Goal: Entertainment & Leisure: Browse casually

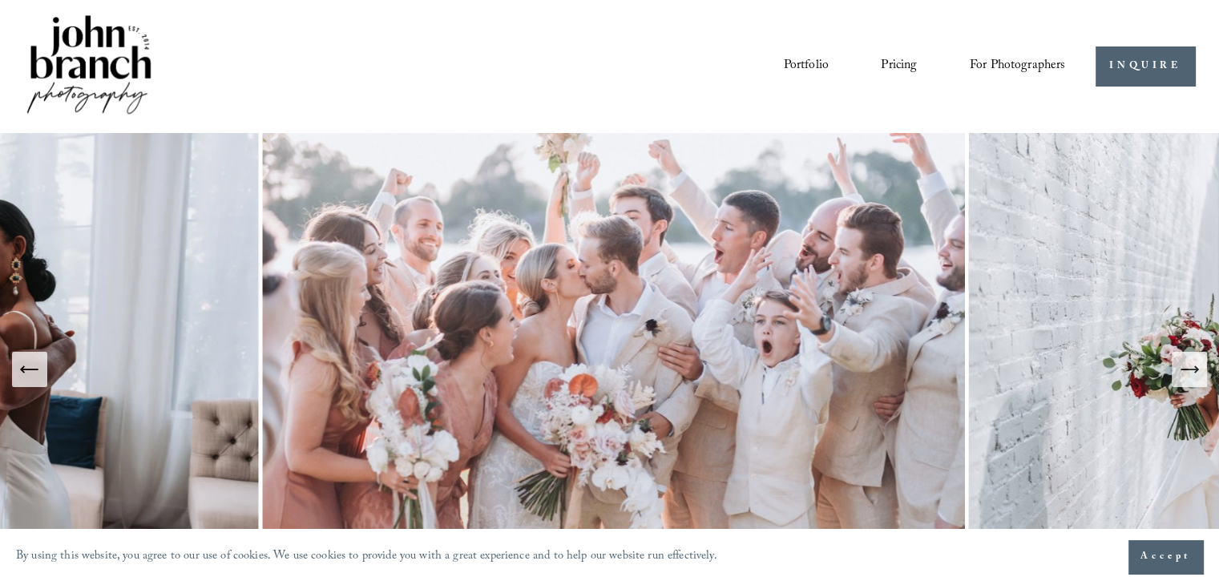
click at [0, 0] on link "Courses" at bounding box center [0, 0] width 0 height 0
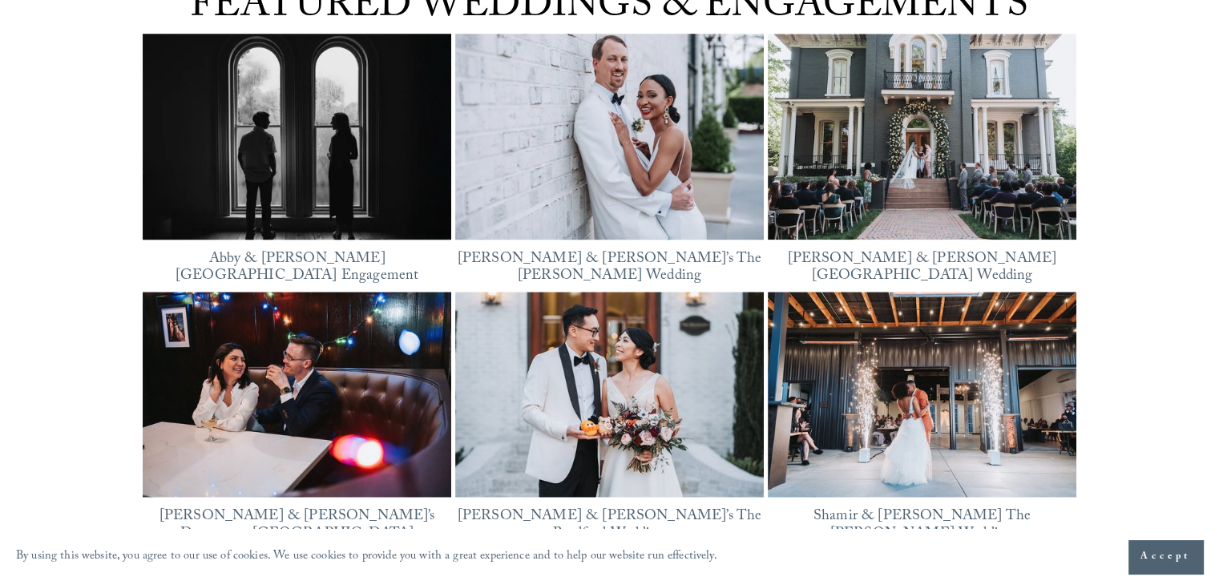
scroll to position [1924, 0]
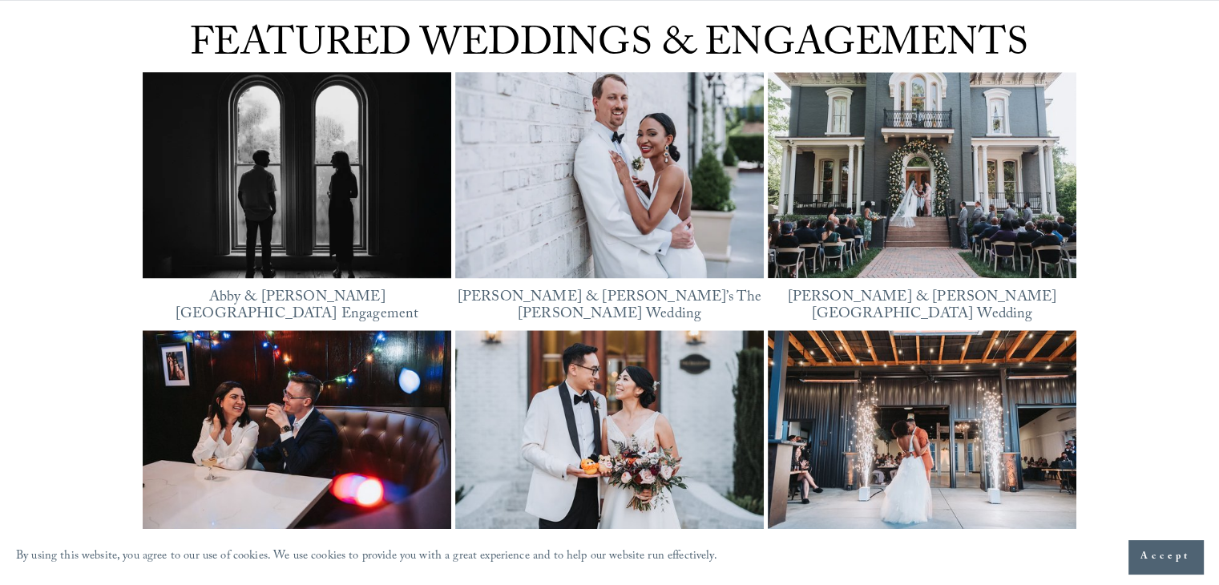
click at [595, 193] on img at bounding box center [609, 175] width 309 height 232
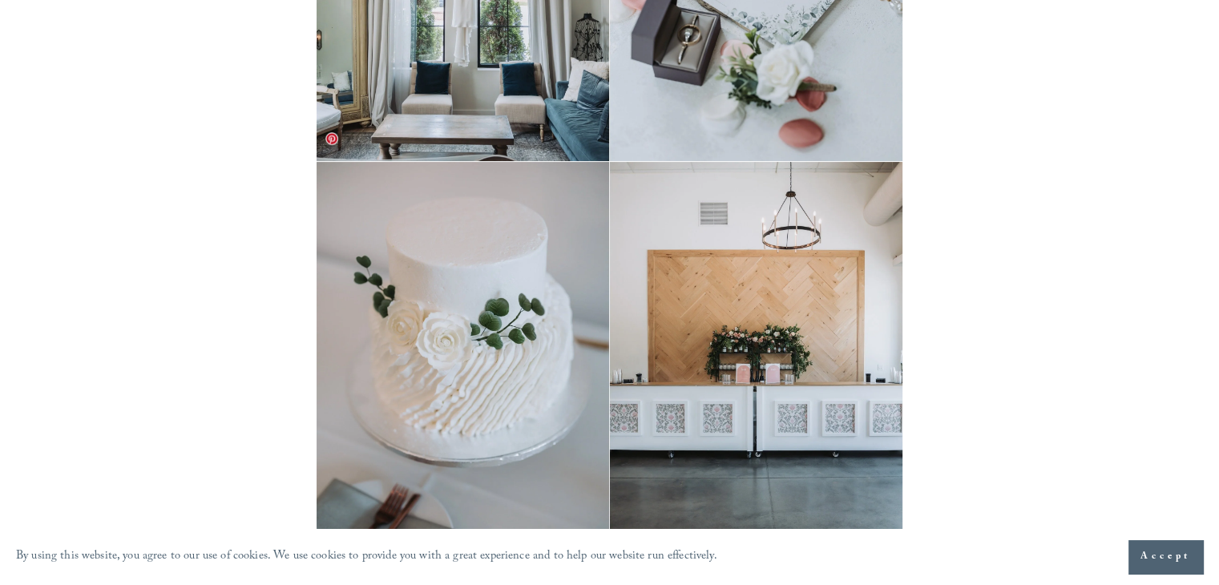
scroll to position [561, 0]
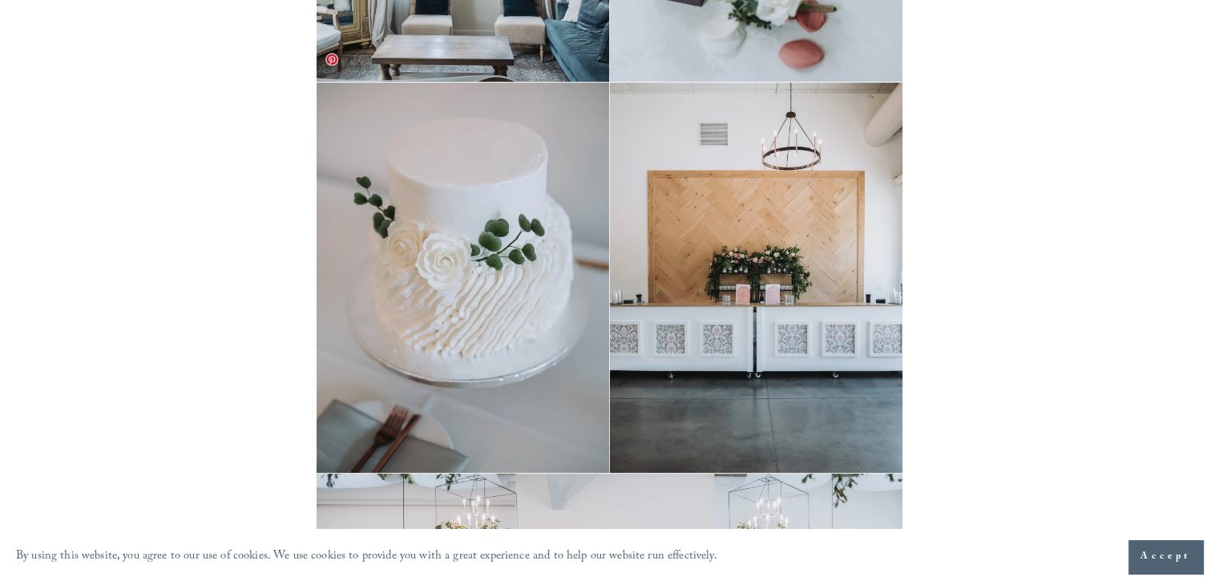
click at [524, 297] on img at bounding box center [609, 278] width 585 height 390
click at [762, 277] on img at bounding box center [609, 278] width 585 height 390
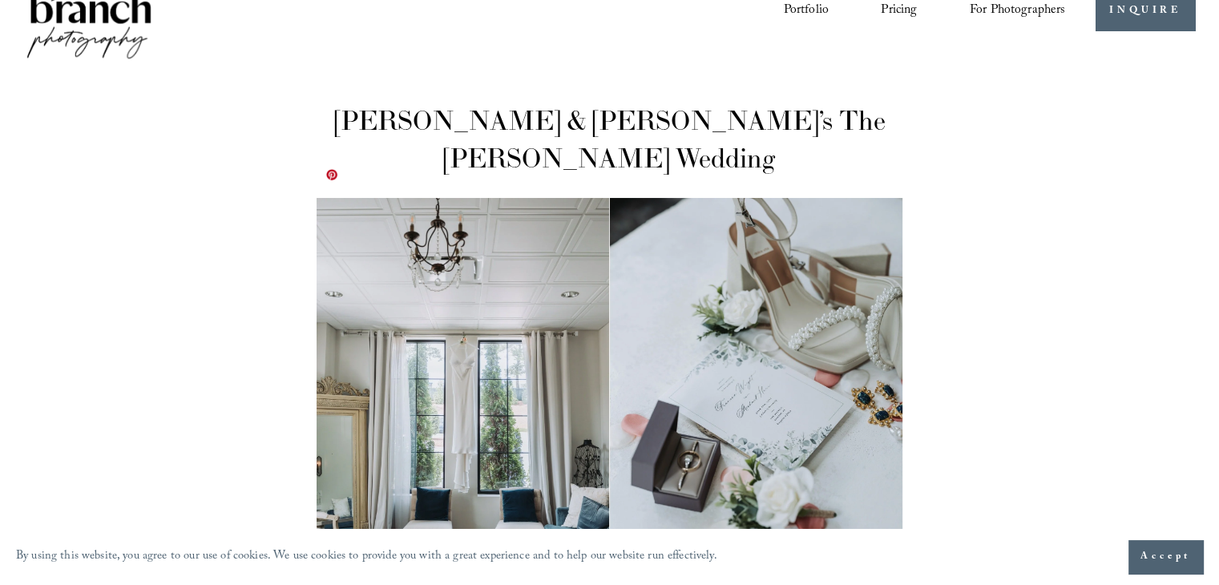
scroll to position [0, 0]
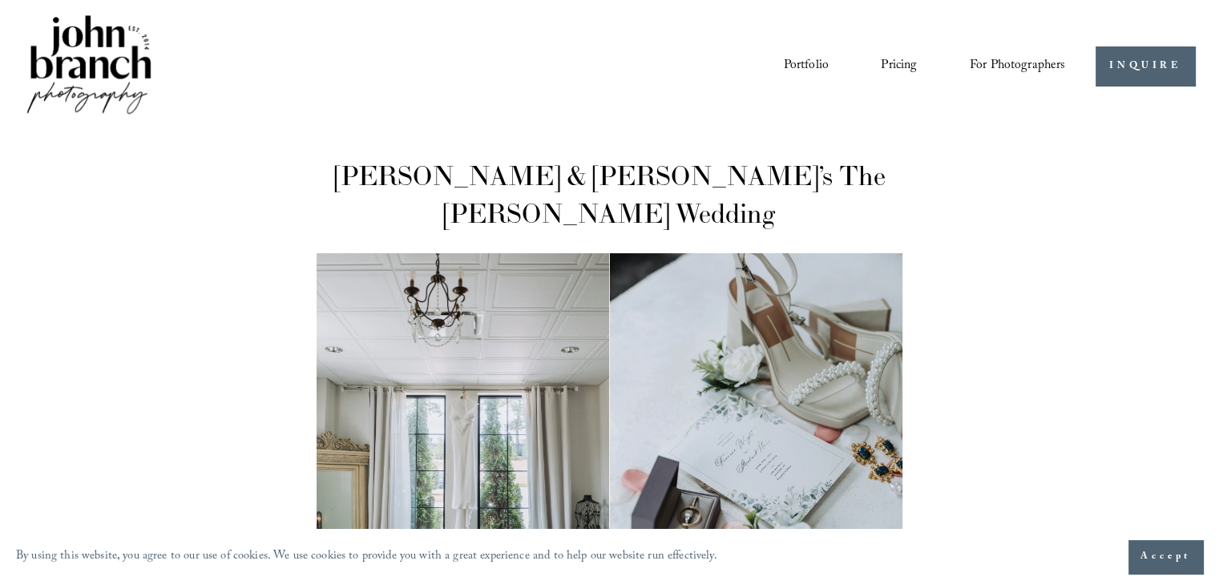
click at [798, 65] on link "Portfolio" at bounding box center [805, 66] width 45 height 27
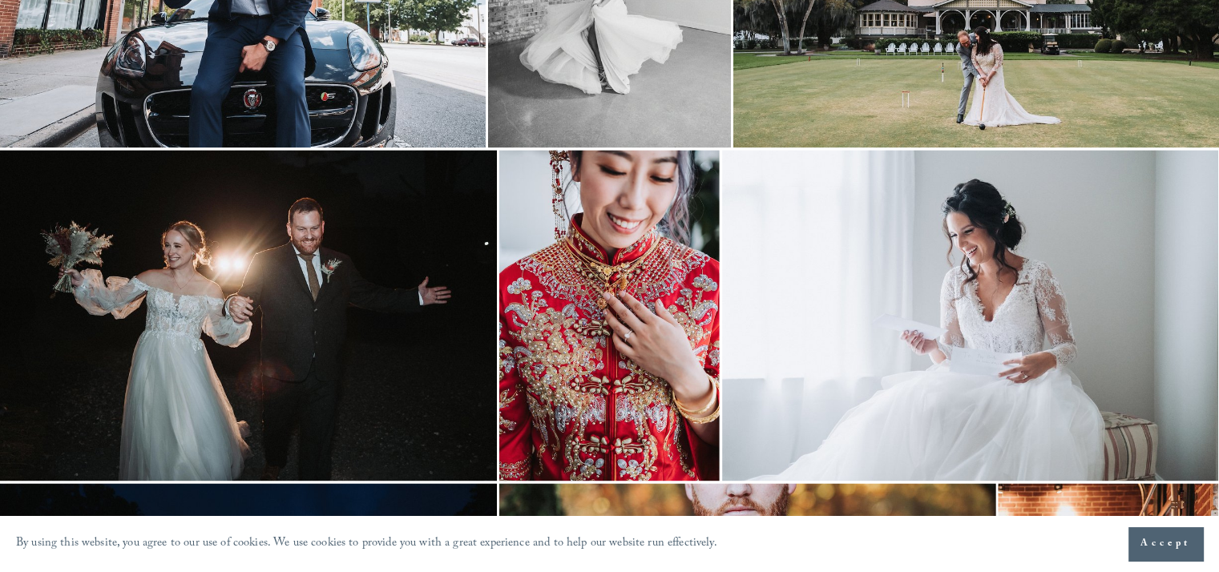
scroll to position [2164, 0]
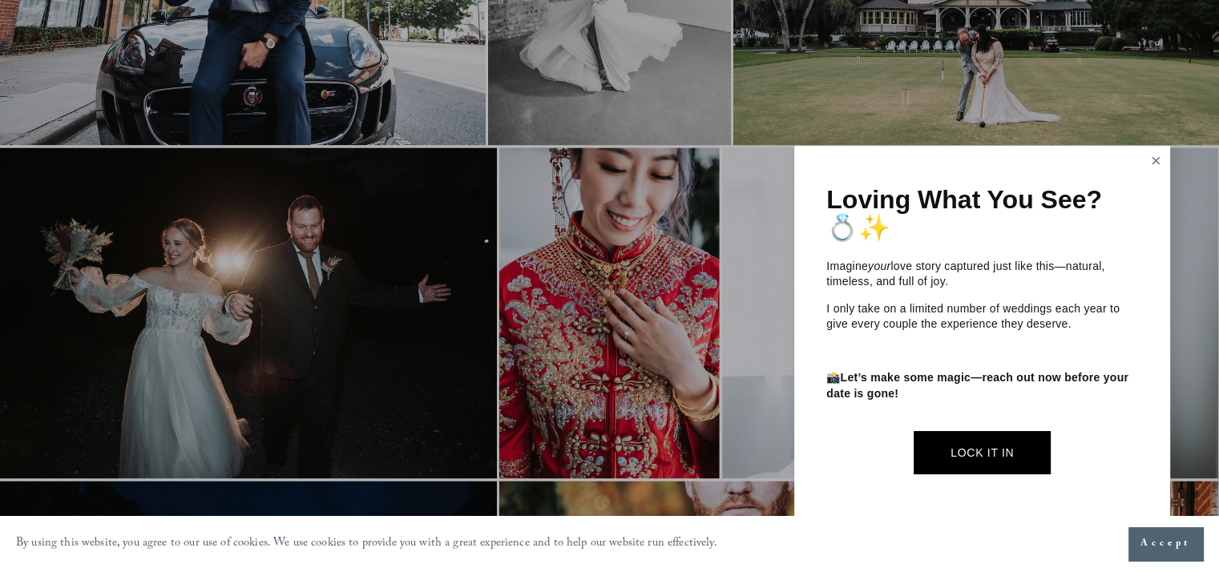
click at [1159, 158] on link "Close" at bounding box center [1157, 161] width 24 height 26
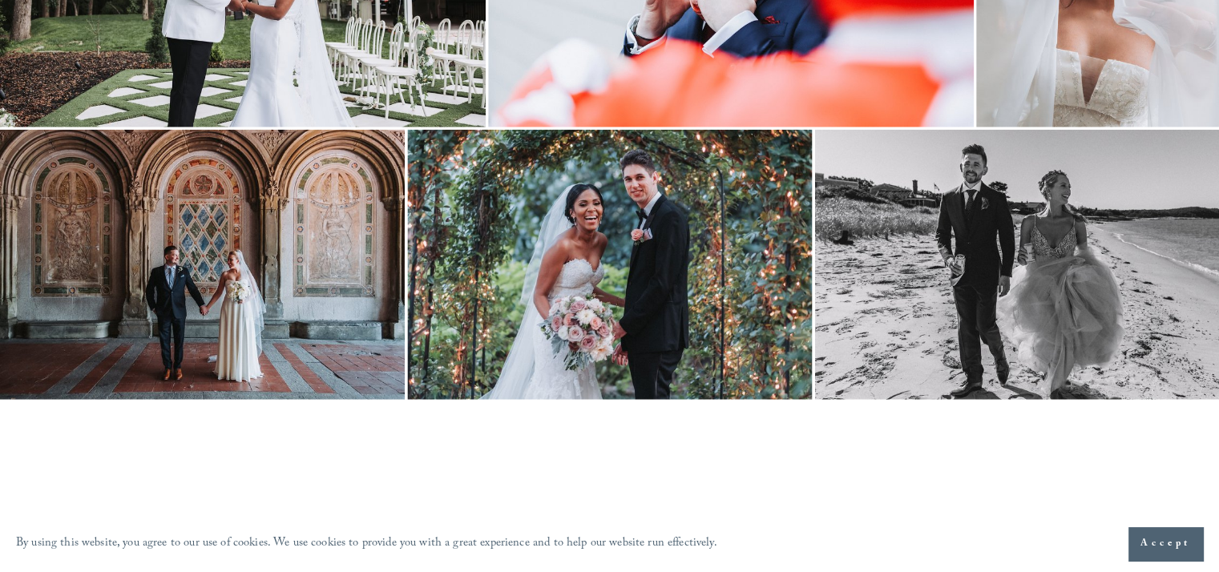
scroll to position [4248, 0]
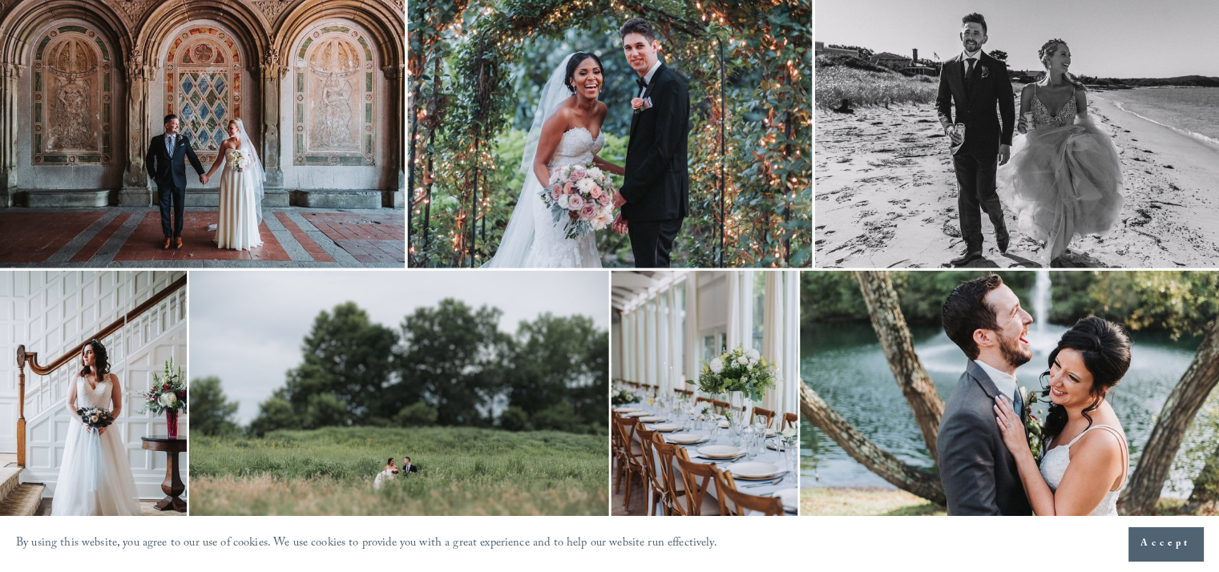
click at [747, 161] on img at bounding box center [609, 133] width 405 height 270
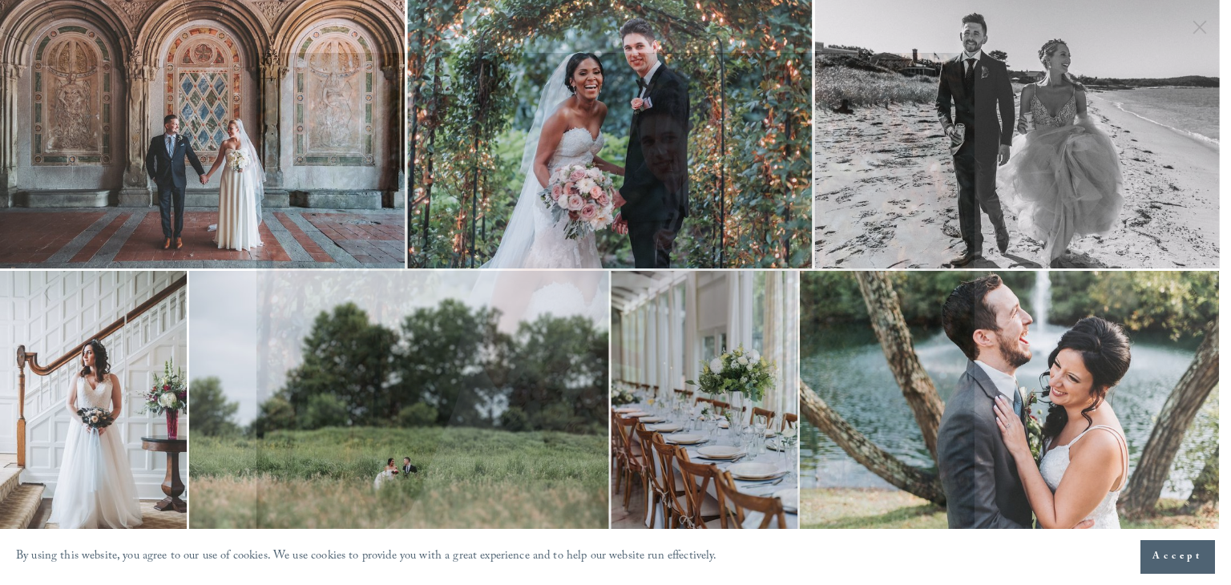
click at [1191, 290] on icon "Next Slide" at bounding box center [1194, 293] width 10 height 19
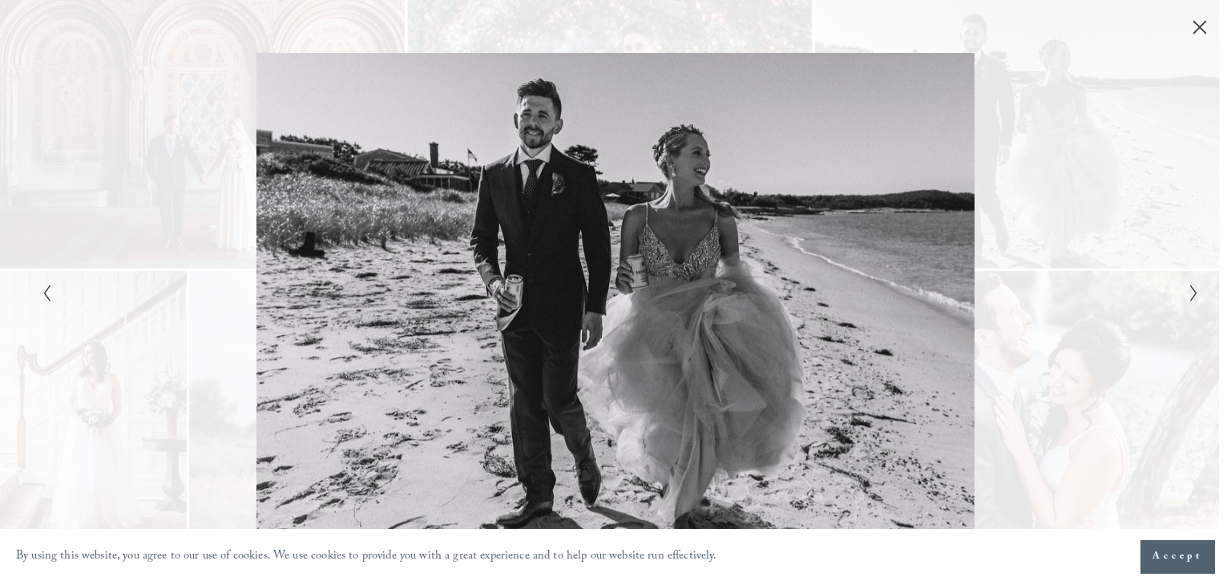
click at [1191, 290] on icon "Next Slide" at bounding box center [1194, 293] width 10 height 19
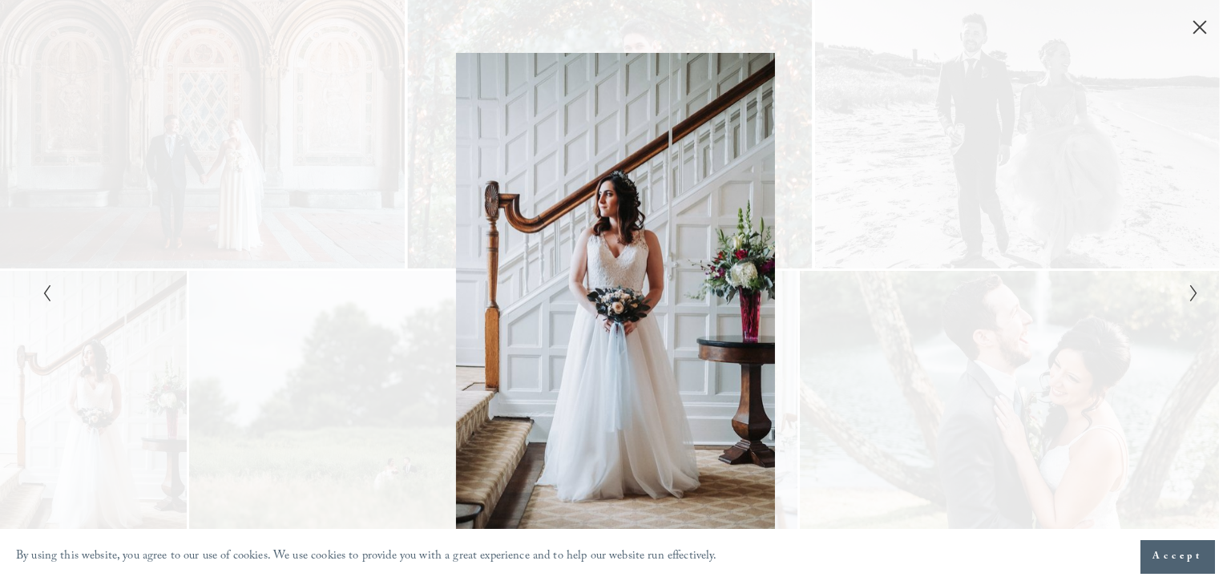
click at [1191, 290] on icon "Next Slide" at bounding box center [1194, 293] width 10 height 19
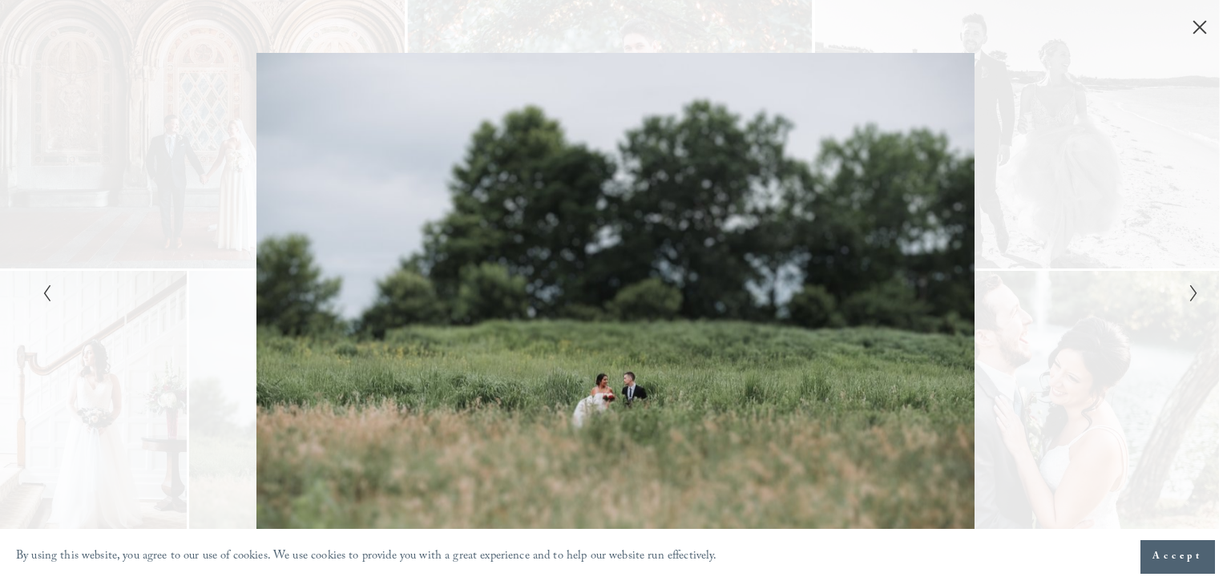
click at [1191, 290] on icon "Next Slide" at bounding box center [1194, 293] width 10 height 19
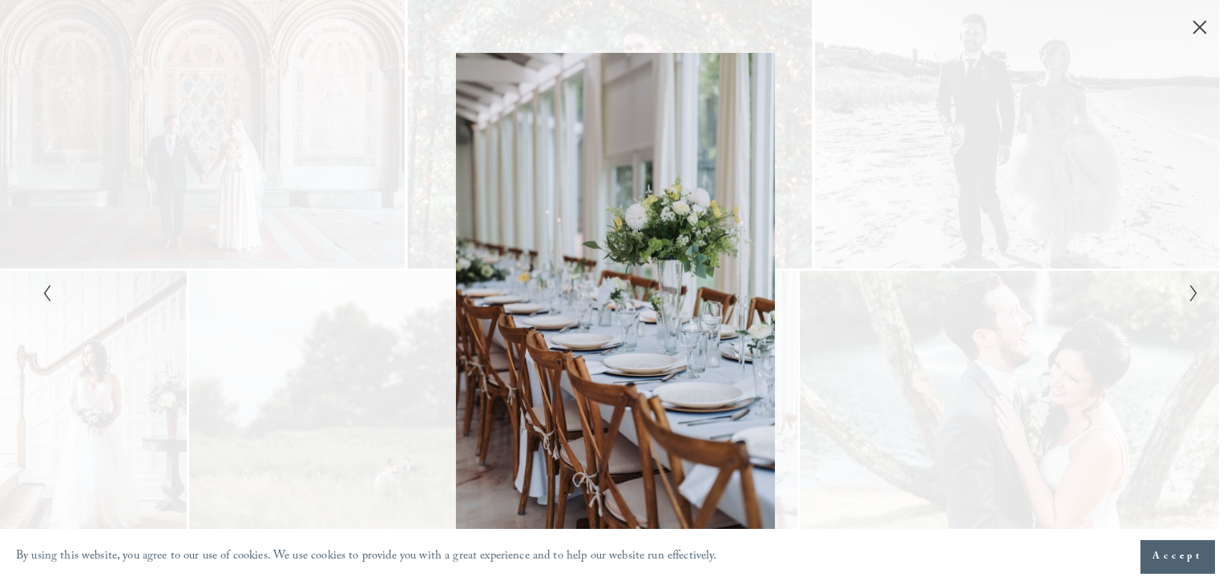
click at [1191, 290] on icon "Next Slide" at bounding box center [1194, 293] width 10 height 19
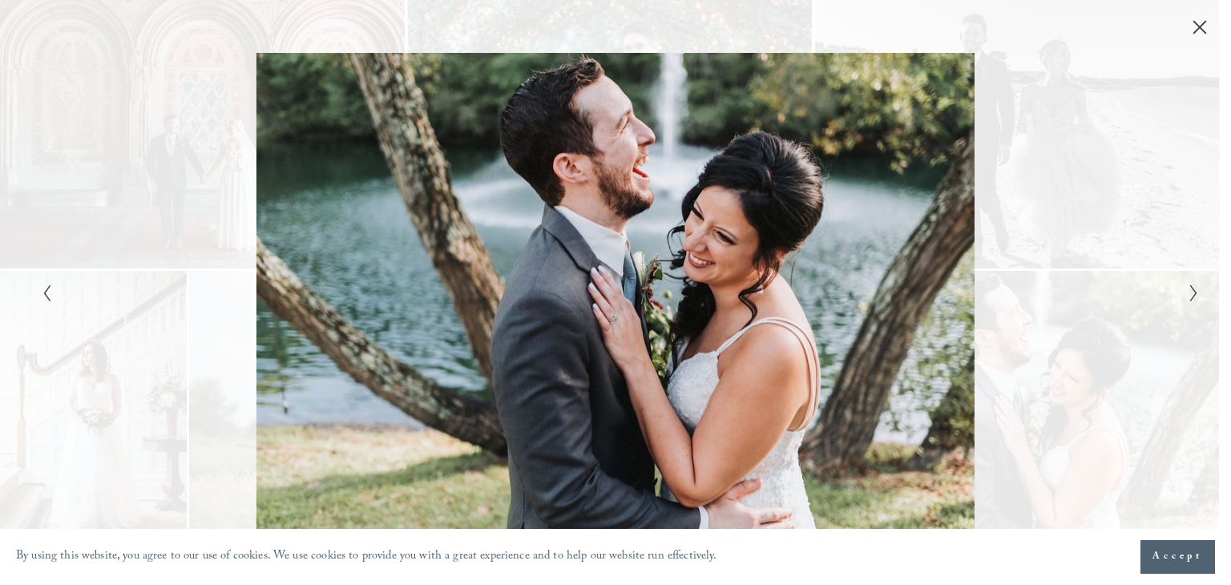
click at [1191, 290] on icon "Next Slide" at bounding box center [1194, 293] width 10 height 19
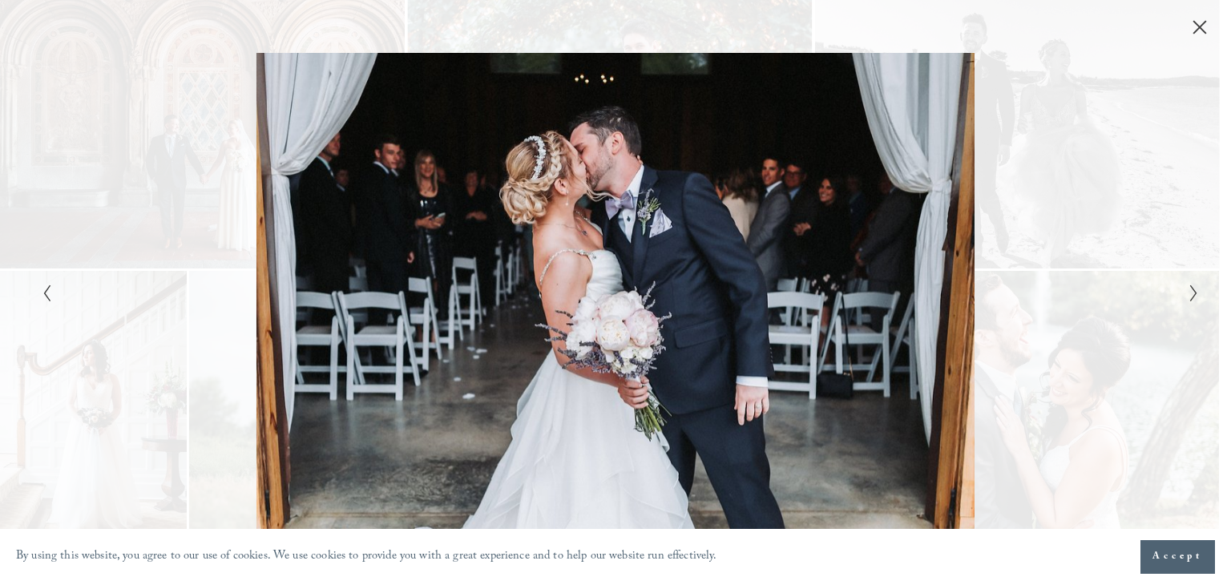
click at [1191, 290] on icon "Next Slide" at bounding box center [1194, 293] width 10 height 19
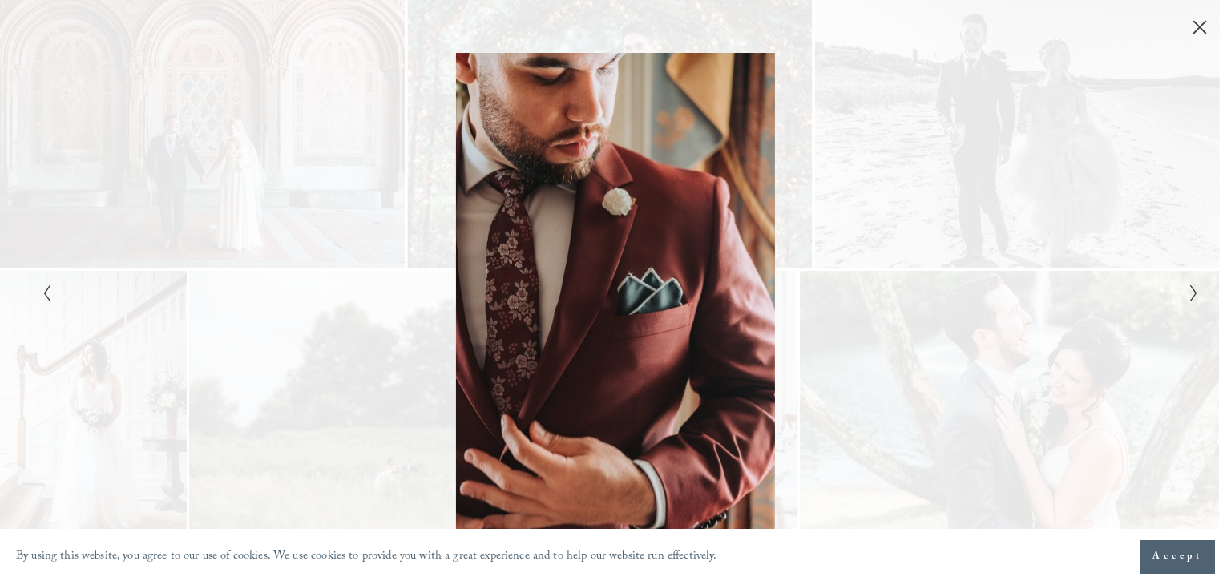
click at [1191, 290] on icon "Next Slide" at bounding box center [1194, 293] width 10 height 19
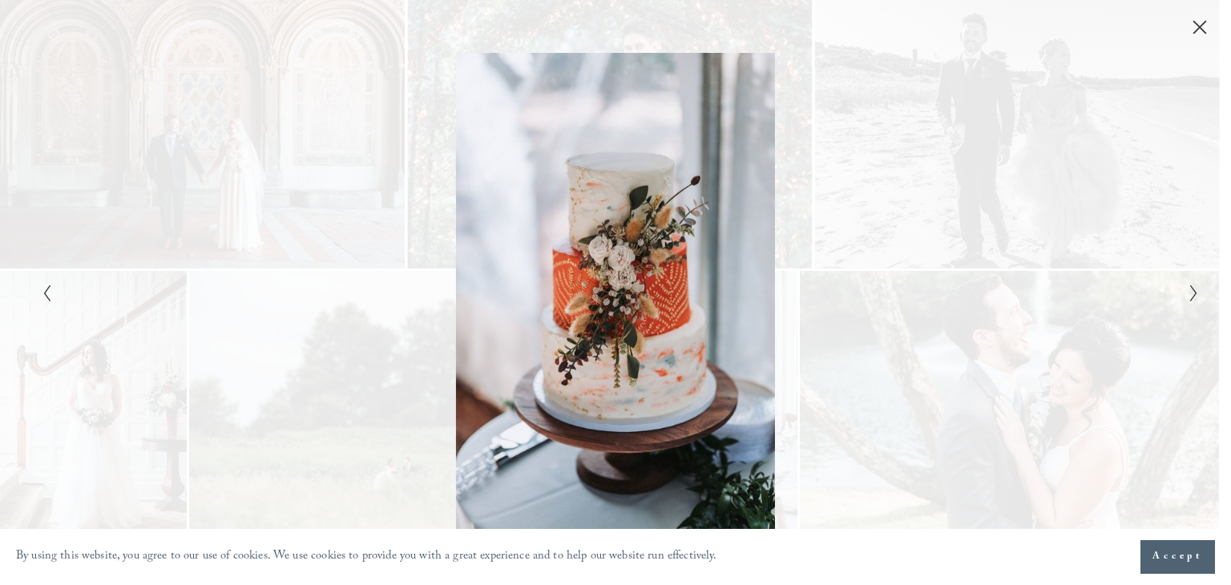
click at [1191, 290] on icon "Next Slide" at bounding box center [1194, 293] width 10 height 19
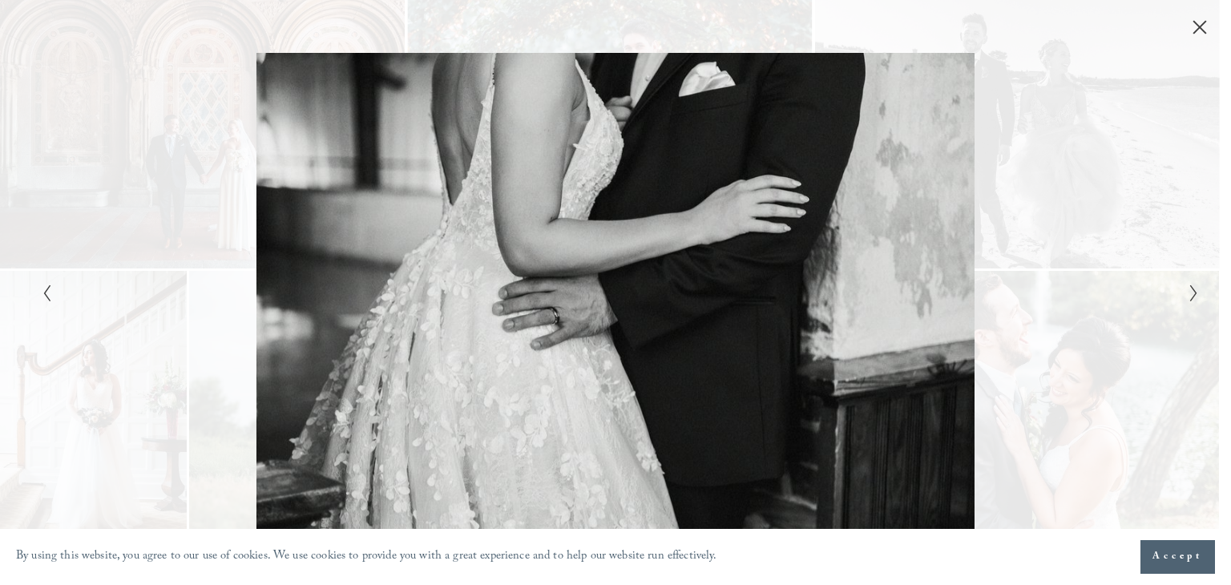
click at [1191, 290] on icon "Next Slide" at bounding box center [1194, 293] width 10 height 19
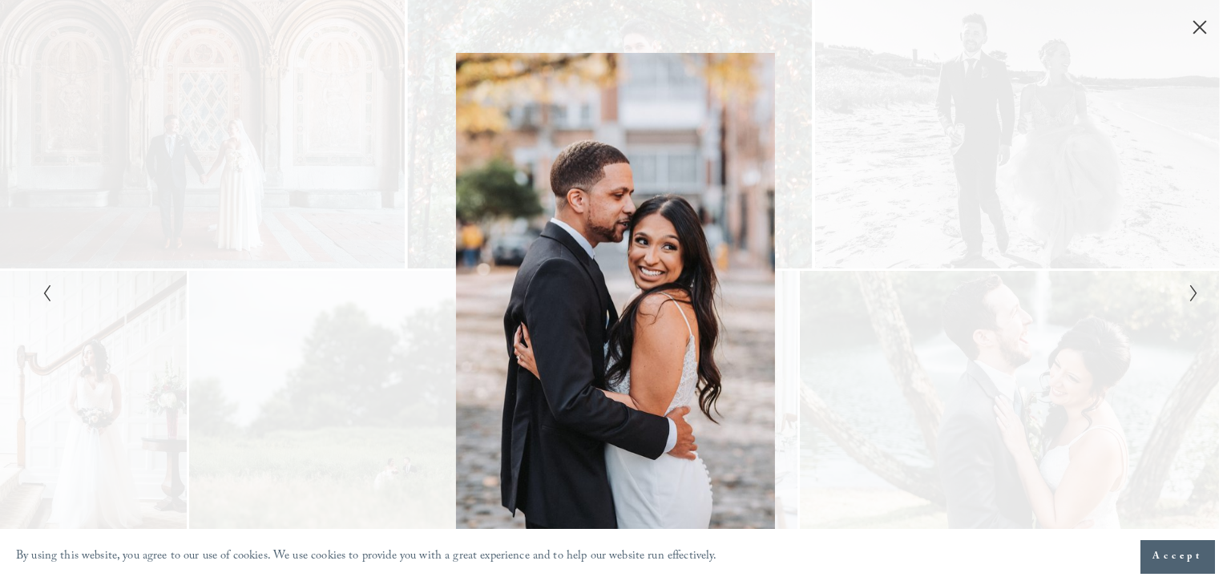
click at [1190, 289] on icon "Next Slide" at bounding box center [1194, 293] width 10 height 19
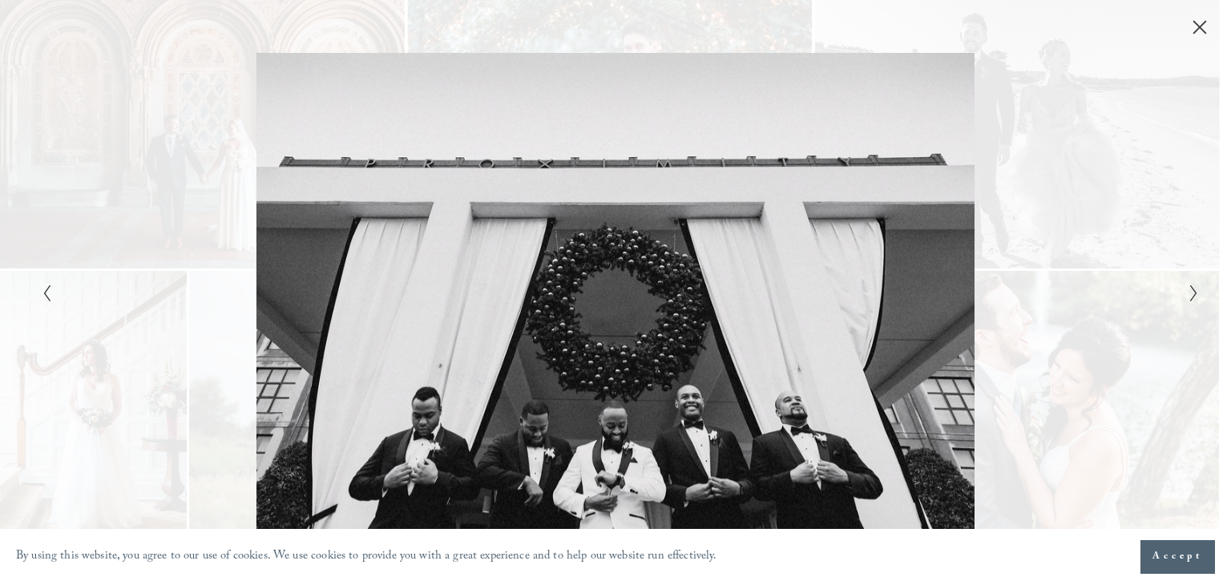
click at [1190, 289] on icon "Next Slide" at bounding box center [1194, 293] width 10 height 19
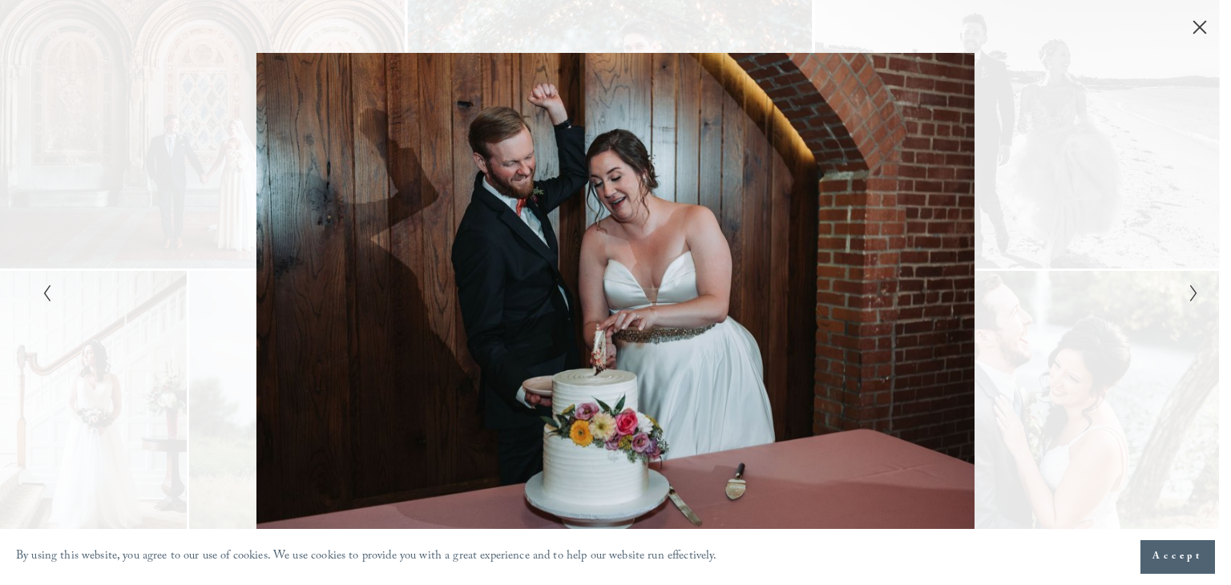
click at [1190, 289] on icon "Next Slide" at bounding box center [1194, 293] width 10 height 19
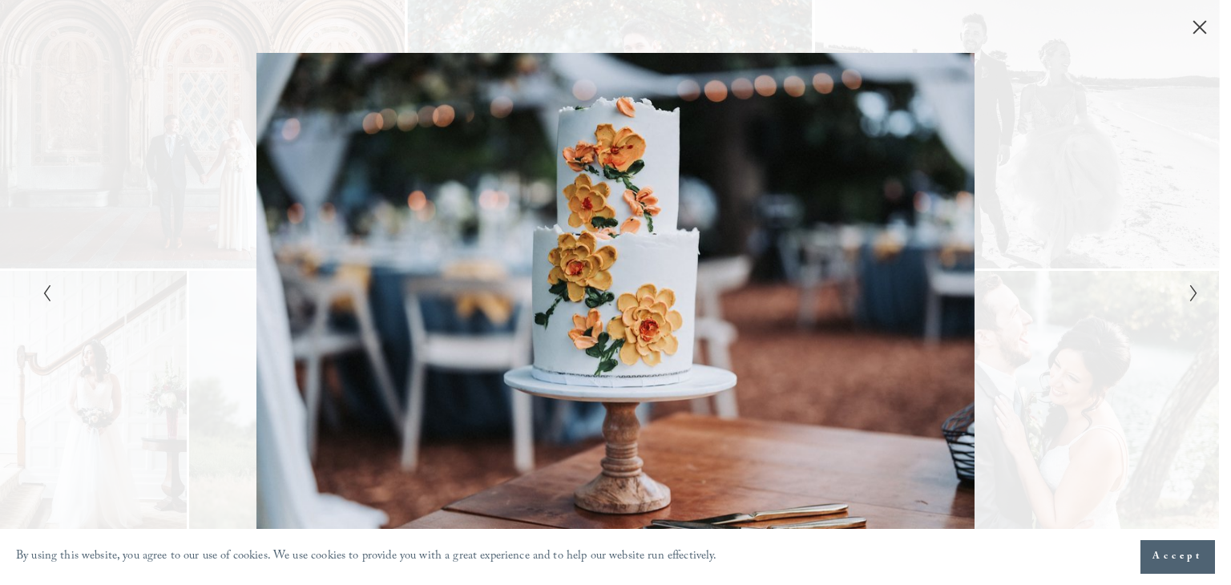
click at [1190, 289] on icon "Next Slide" at bounding box center [1194, 293] width 10 height 19
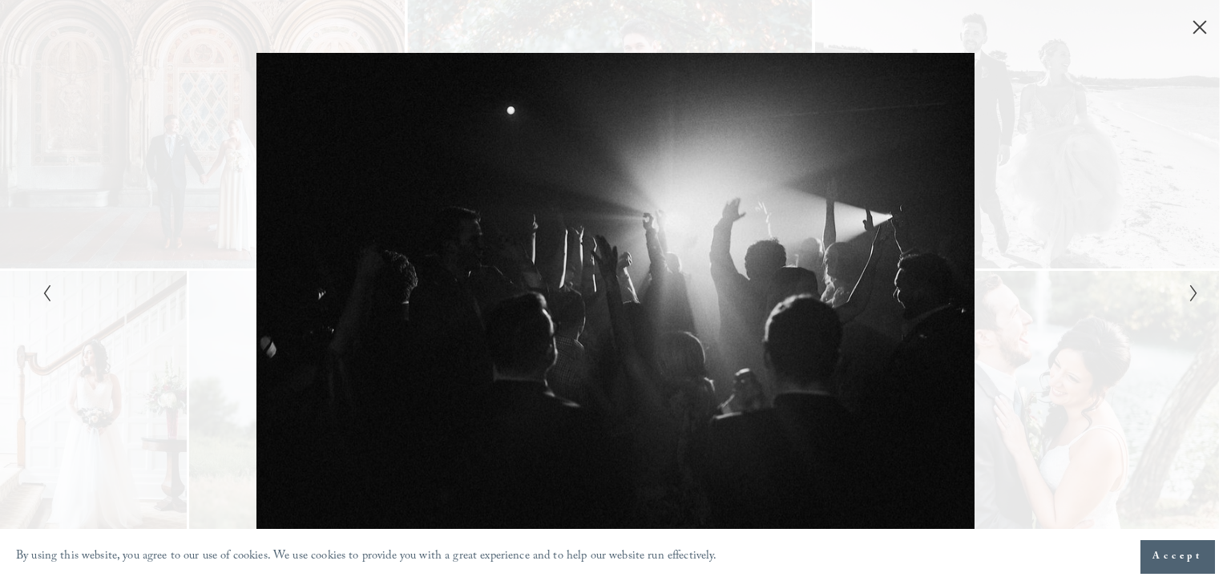
click at [1190, 289] on icon "Next Slide" at bounding box center [1194, 293] width 10 height 19
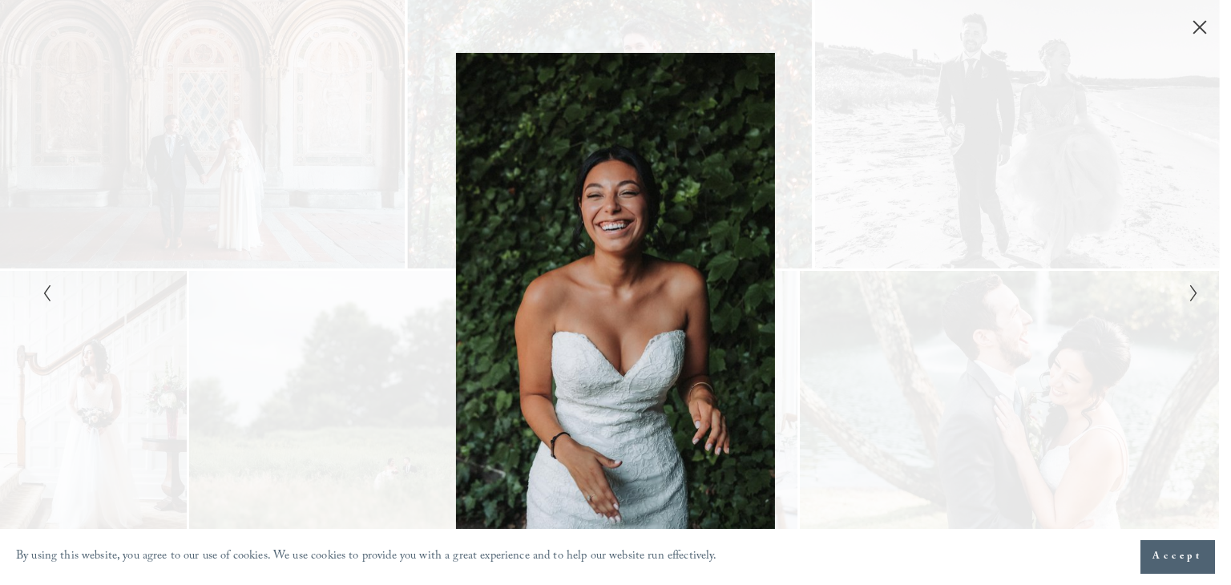
click at [1190, 289] on icon "Next Slide" at bounding box center [1194, 293] width 10 height 19
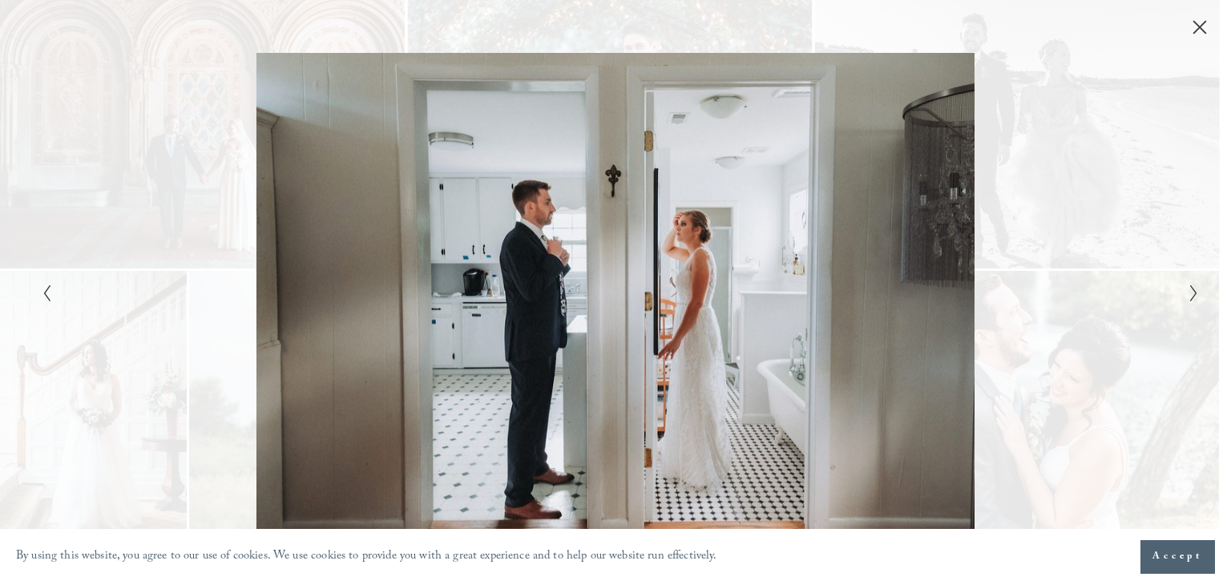
click at [1190, 289] on icon "Next Slide" at bounding box center [1194, 293] width 10 height 19
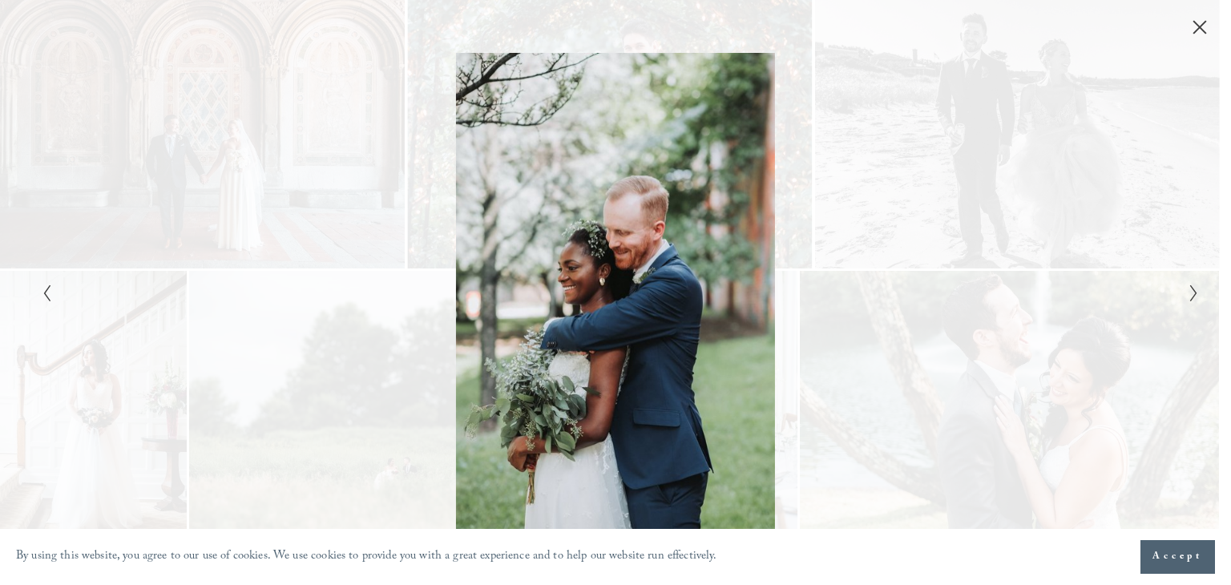
click at [1190, 289] on icon "Next Slide" at bounding box center [1194, 293] width 10 height 19
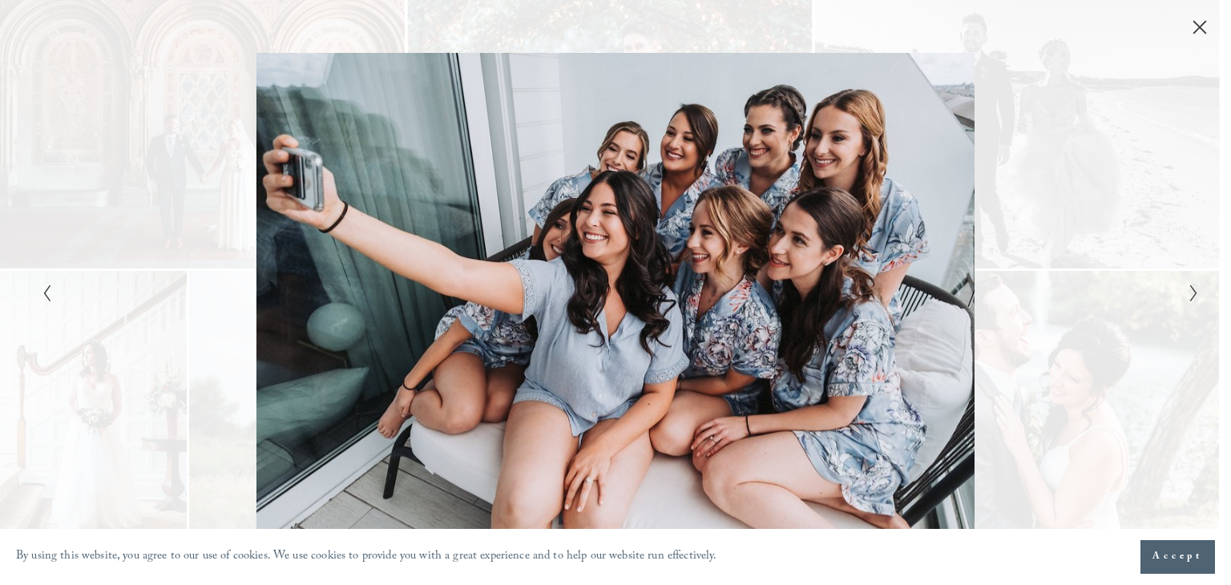
click at [1190, 289] on icon "Next Slide" at bounding box center [1194, 293] width 10 height 19
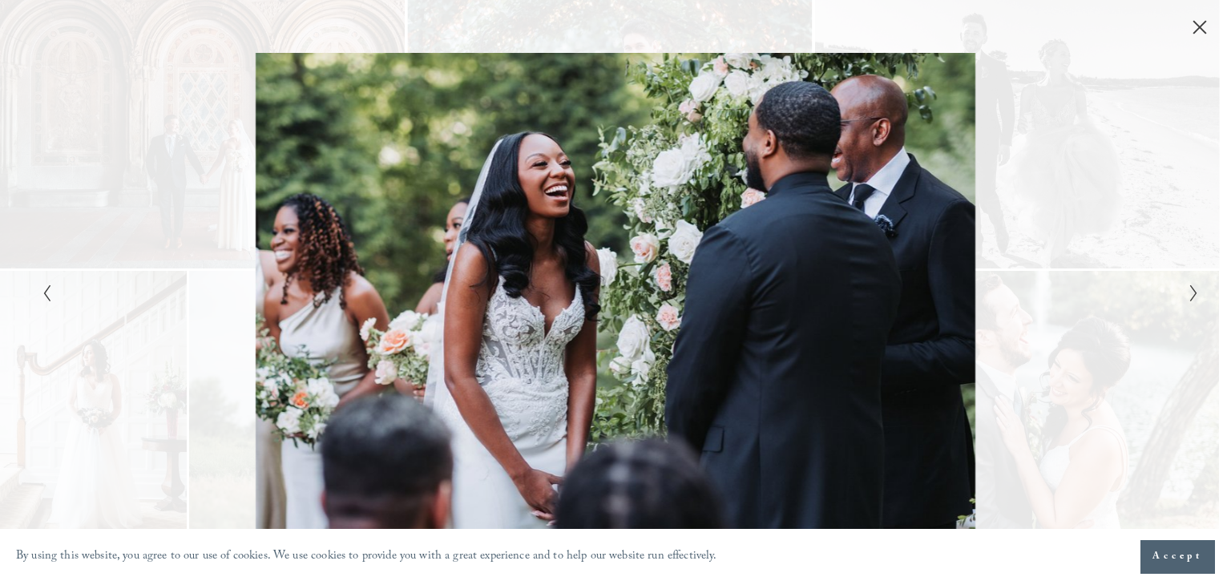
click at [1190, 289] on icon "Next Slide" at bounding box center [1194, 293] width 10 height 19
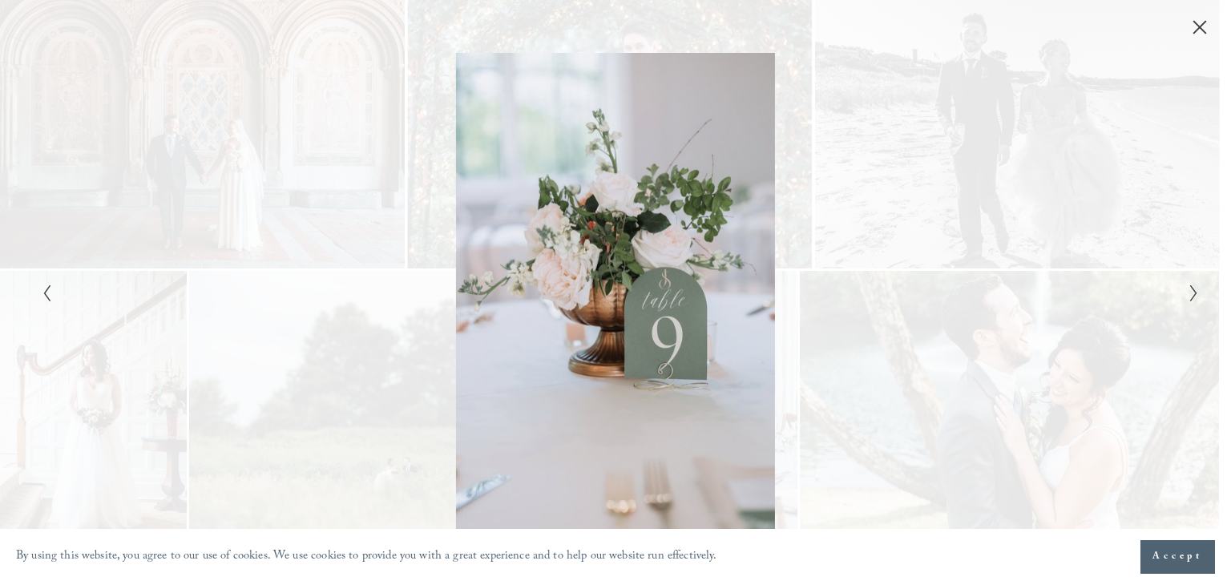
click at [1190, 289] on icon "Next Slide" at bounding box center [1194, 293] width 10 height 19
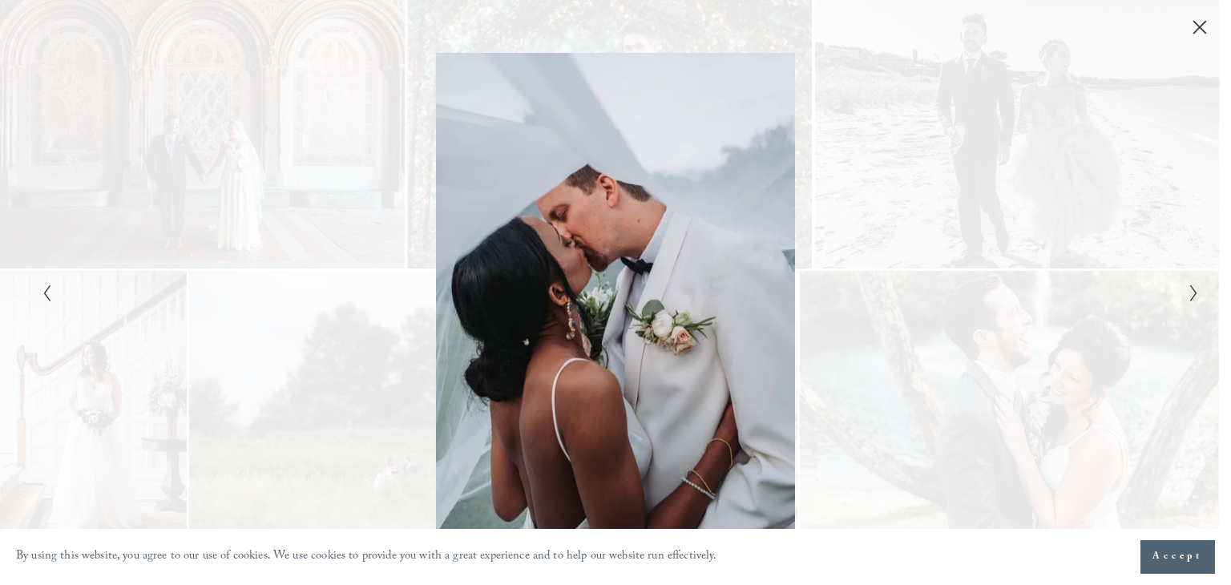
click at [1204, 34] on icon "Close" at bounding box center [1200, 27] width 16 height 16
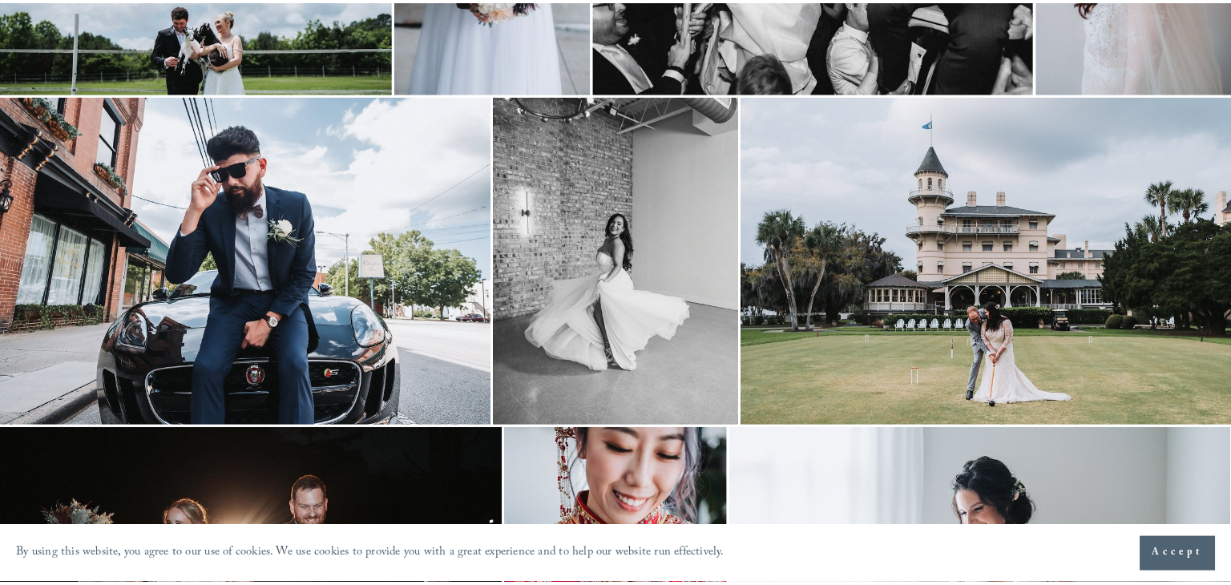
scroll to position [1954, 0]
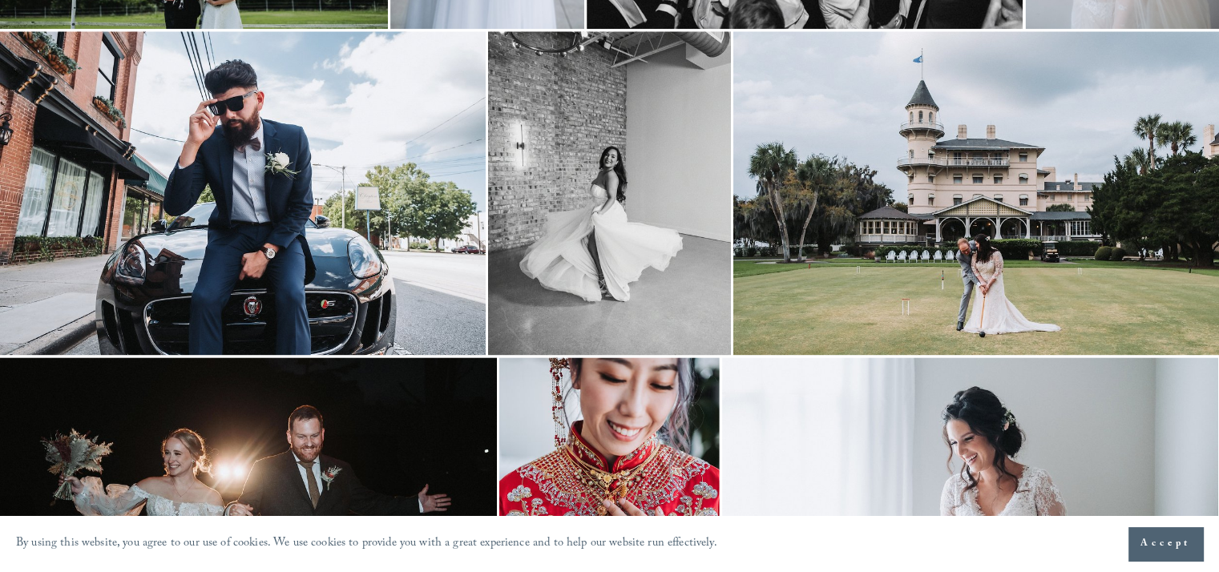
click at [939, 251] on img at bounding box center [976, 193] width 486 height 324
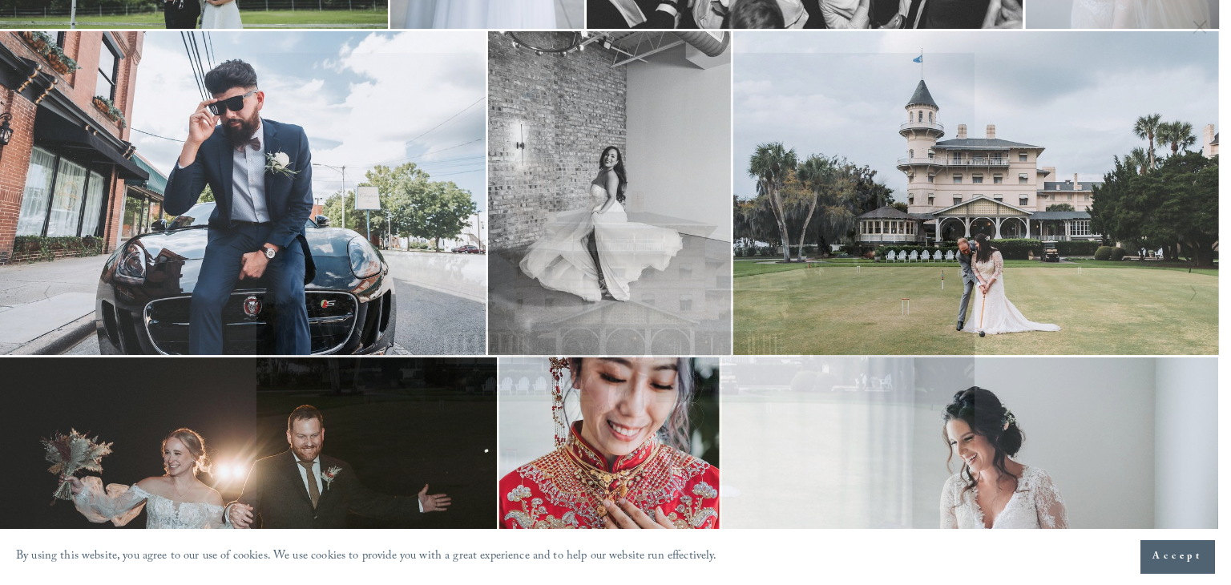
click at [1194, 293] on icon "Next Slide" at bounding box center [1194, 293] width 10 height 19
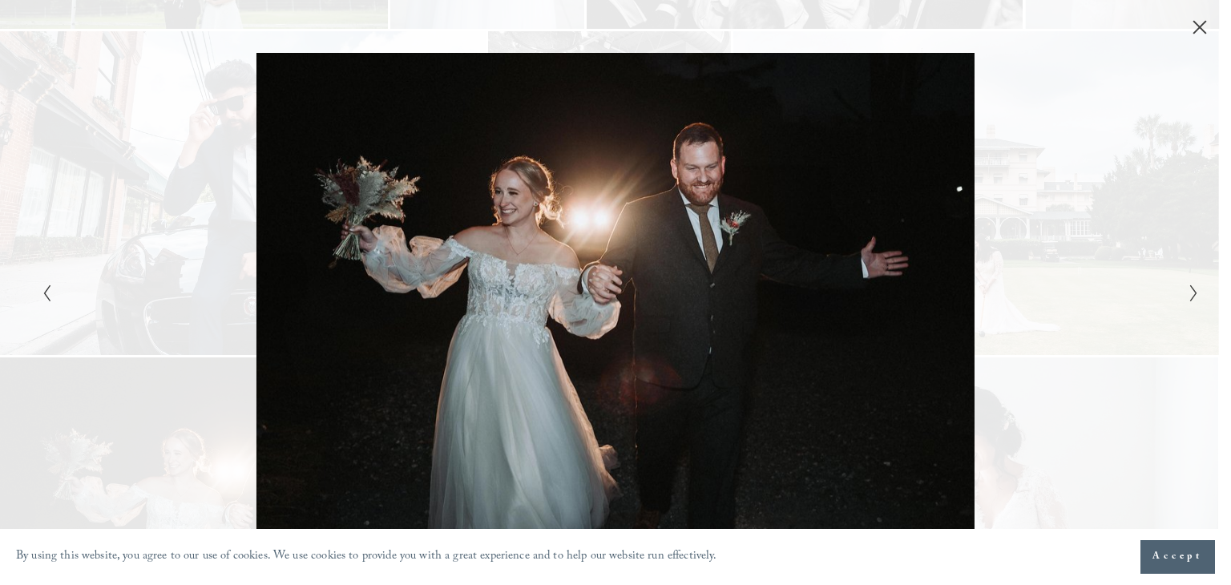
click at [1194, 293] on icon "Next Slide" at bounding box center [1194, 293] width 10 height 19
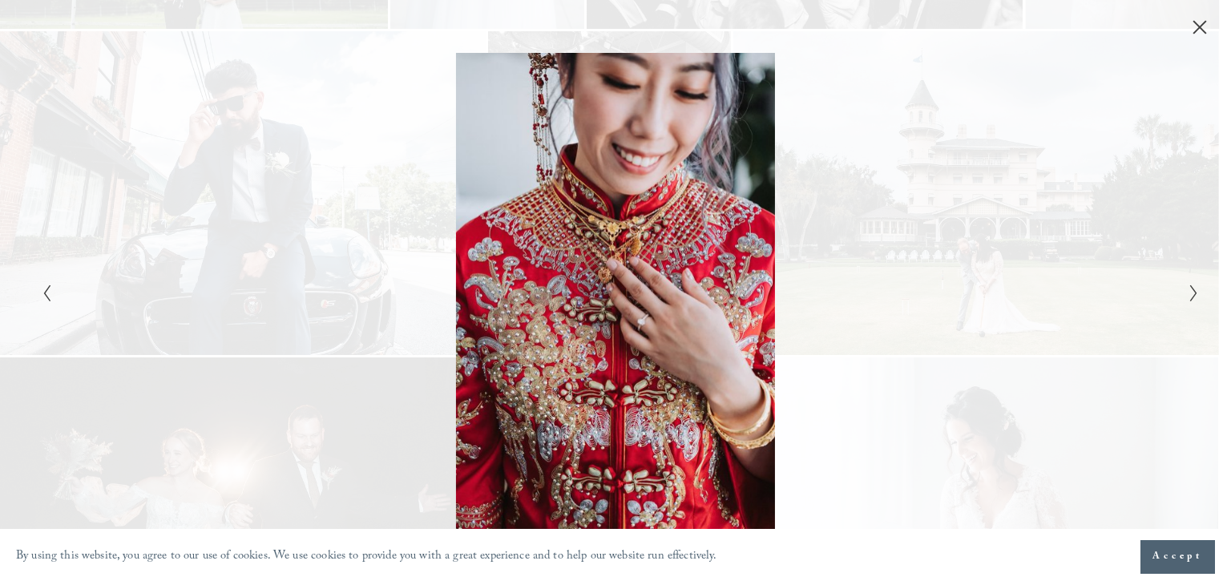
click at [1194, 293] on icon "Next Slide" at bounding box center [1194, 293] width 10 height 19
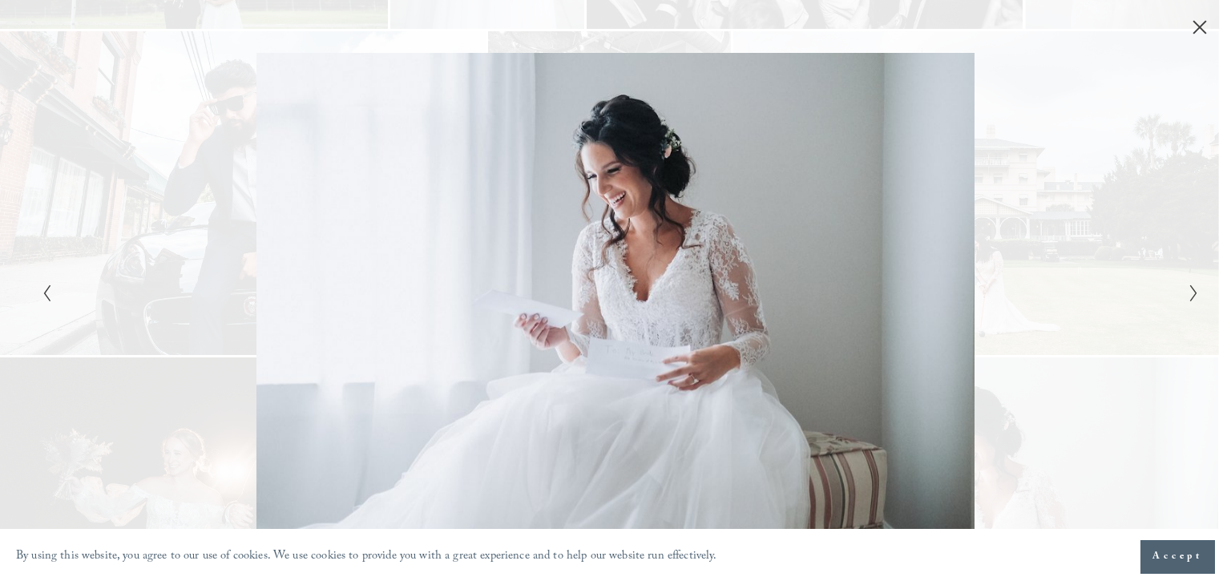
click at [1194, 293] on icon "Next Slide" at bounding box center [1194, 293] width 10 height 19
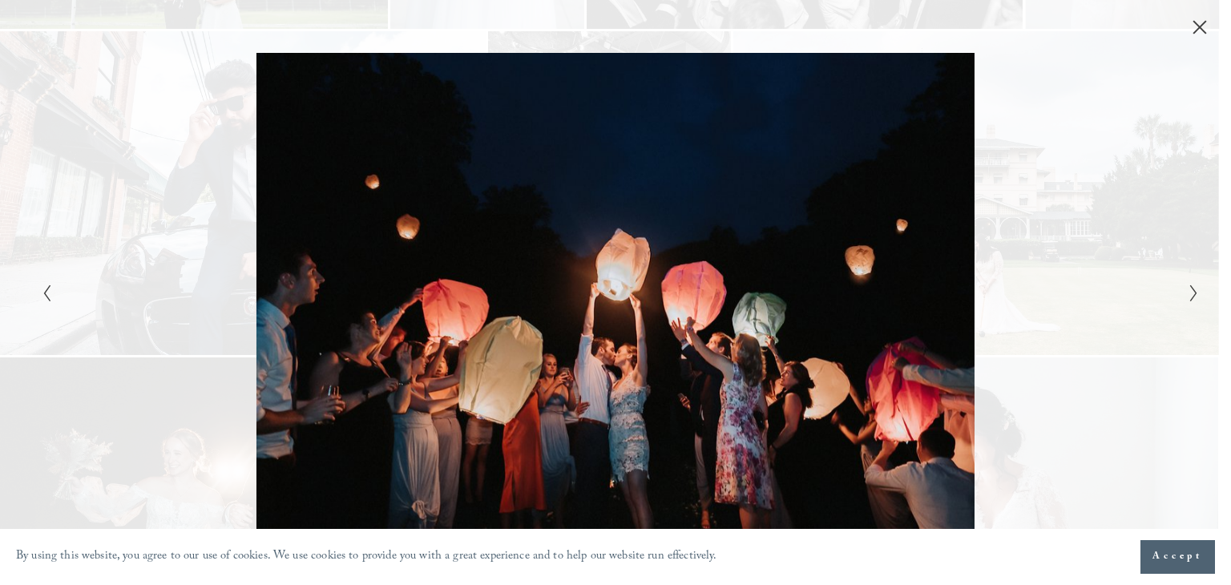
click at [1194, 293] on icon "Next Slide" at bounding box center [1194, 293] width 10 height 19
